Goal: Information Seeking & Learning: Learn about a topic

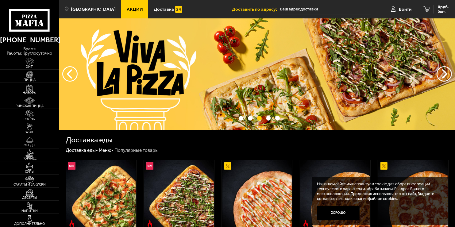
click at [125, 5] on link "Акции" at bounding box center [134, 9] width 27 height 18
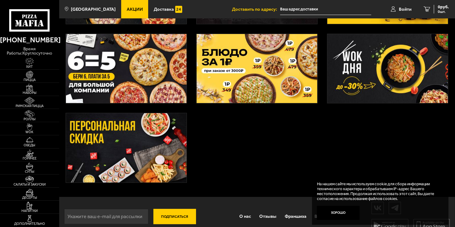
scroll to position [184, 0]
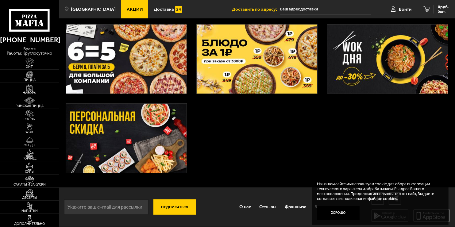
click at [145, 139] on img at bounding box center [126, 138] width 120 height 69
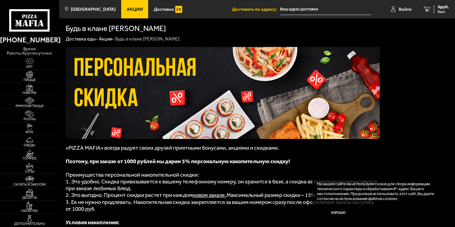
click at [127, 9] on span "Акции" at bounding box center [135, 9] width 16 height 5
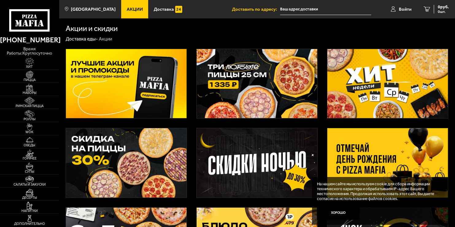
click at [248, 78] on img at bounding box center [257, 83] width 120 height 69
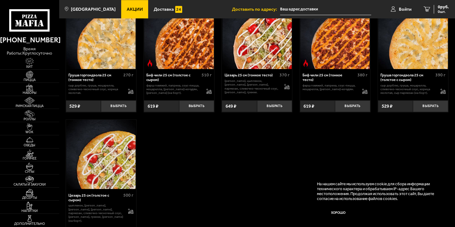
scroll to position [1512, 0]
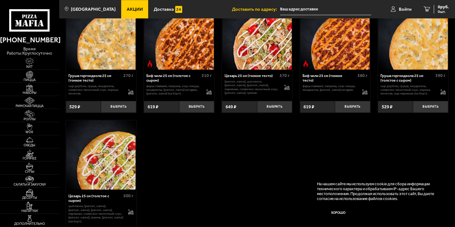
click at [128, 5] on link "Акции" at bounding box center [134, 9] width 27 height 18
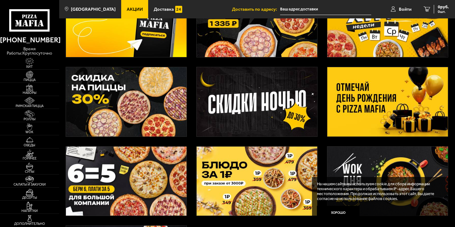
scroll to position [61, 0]
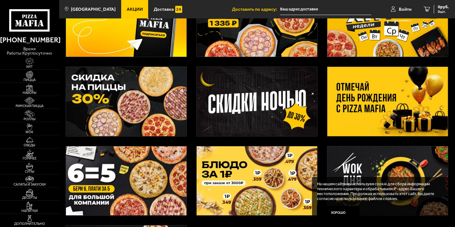
click at [135, 106] on img at bounding box center [126, 101] width 120 height 69
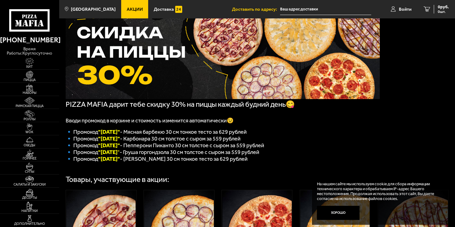
scroll to position [41, 0]
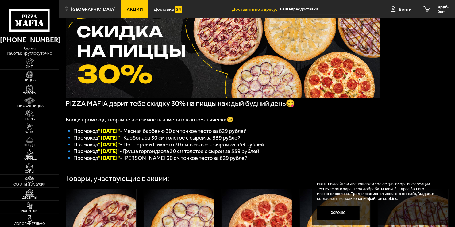
click at [123, 12] on link "Акции" at bounding box center [134, 9] width 27 height 18
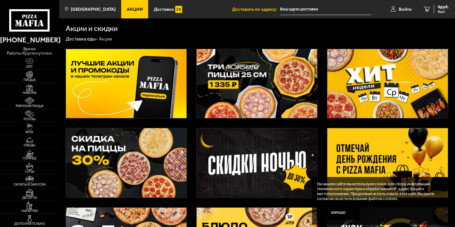
click at [238, 94] on img at bounding box center [257, 83] width 120 height 69
